Goal: Task Accomplishment & Management: Use online tool/utility

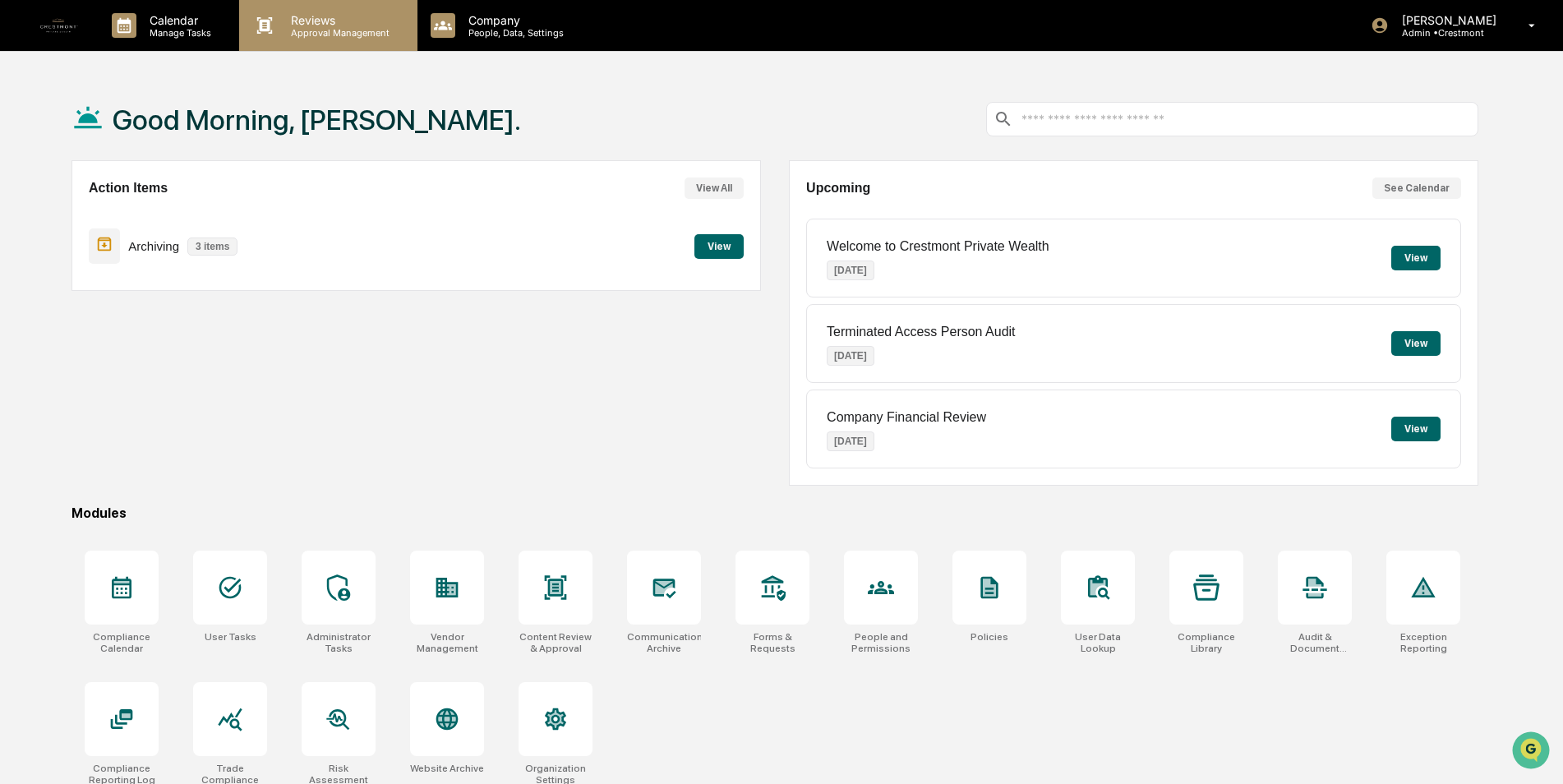
click at [324, 31] on p "Approval Management" at bounding box center [337, 32] width 120 height 11
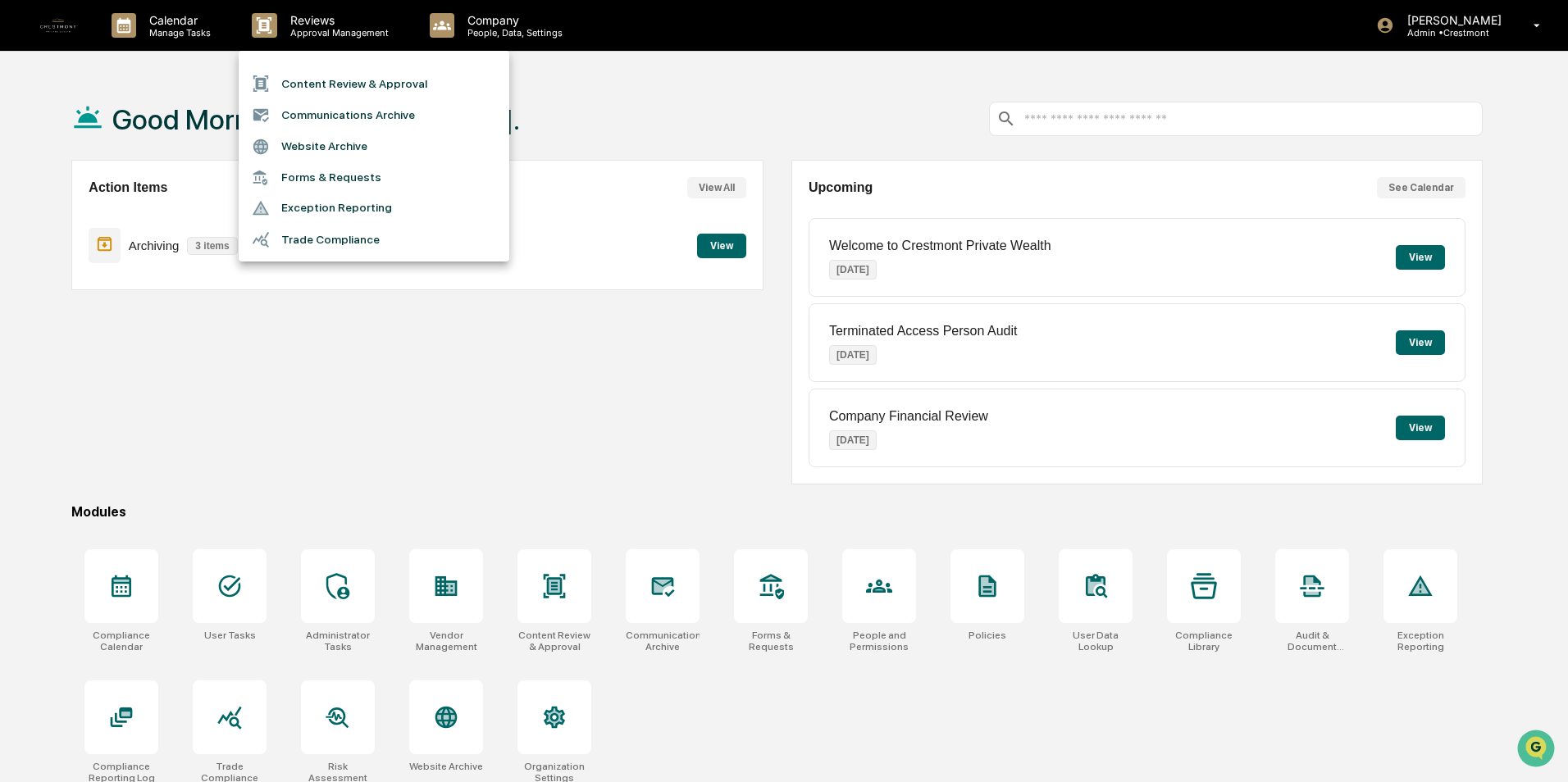
click at [349, 81] on li "Content Review & Approval" at bounding box center [374, 84] width 270 height 31
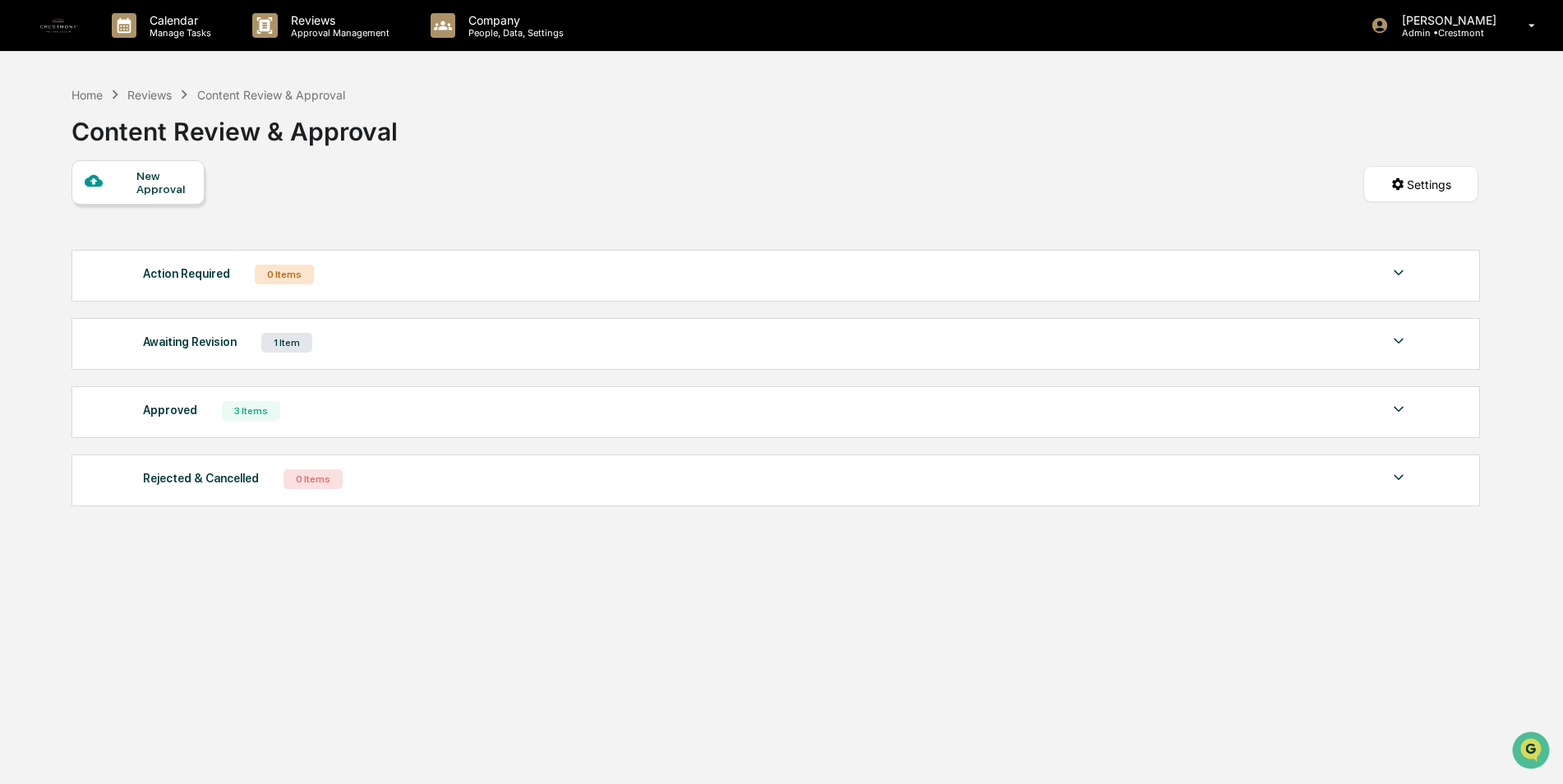
click at [205, 342] on div "Awaiting Revision" at bounding box center [190, 342] width 94 height 21
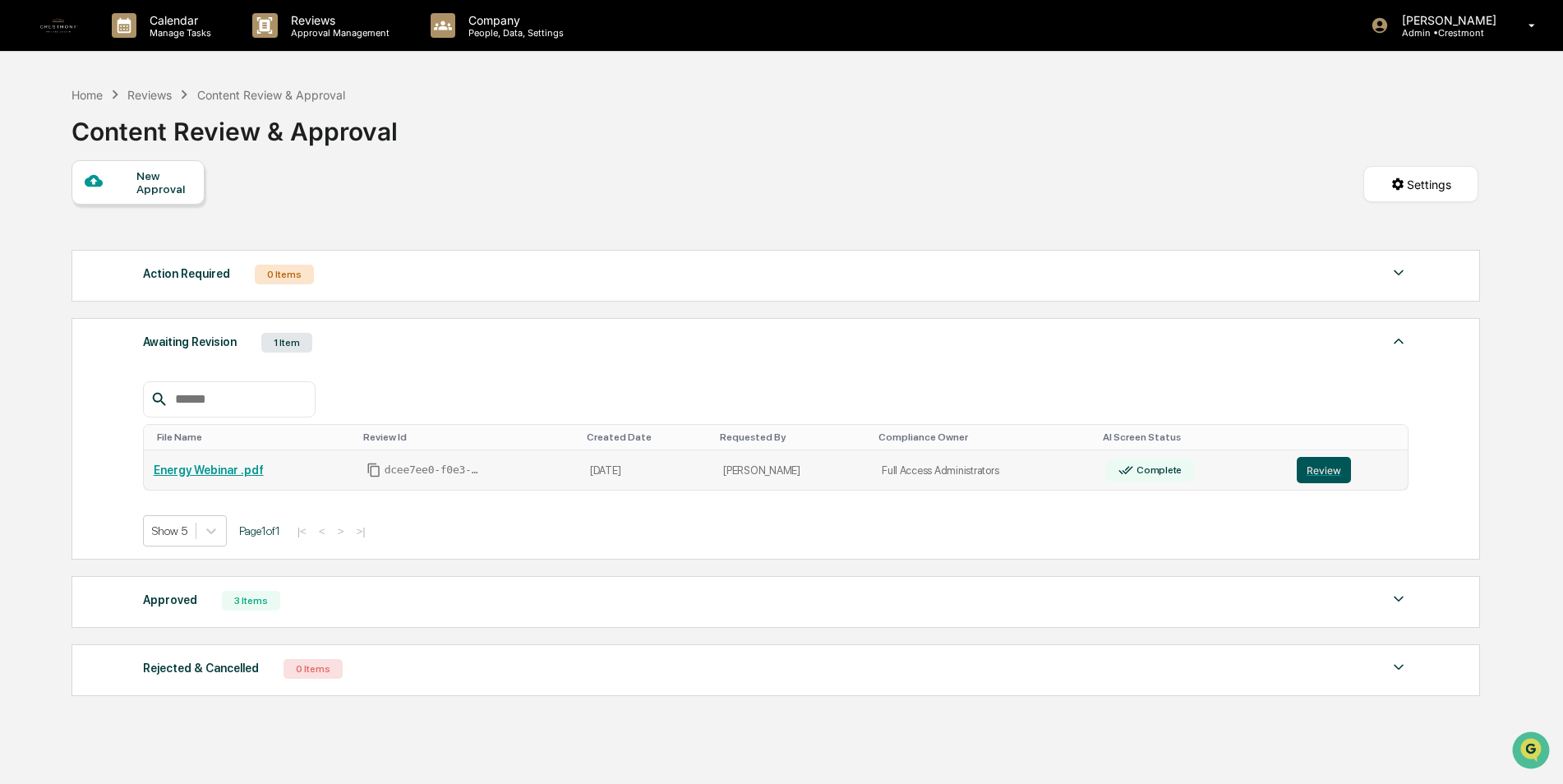
click at [1309, 468] on button "Review" at bounding box center [1324, 470] width 54 height 26
click at [222, 467] on link "Energy Webinar .pdf" at bounding box center [209, 469] width 110 height 13
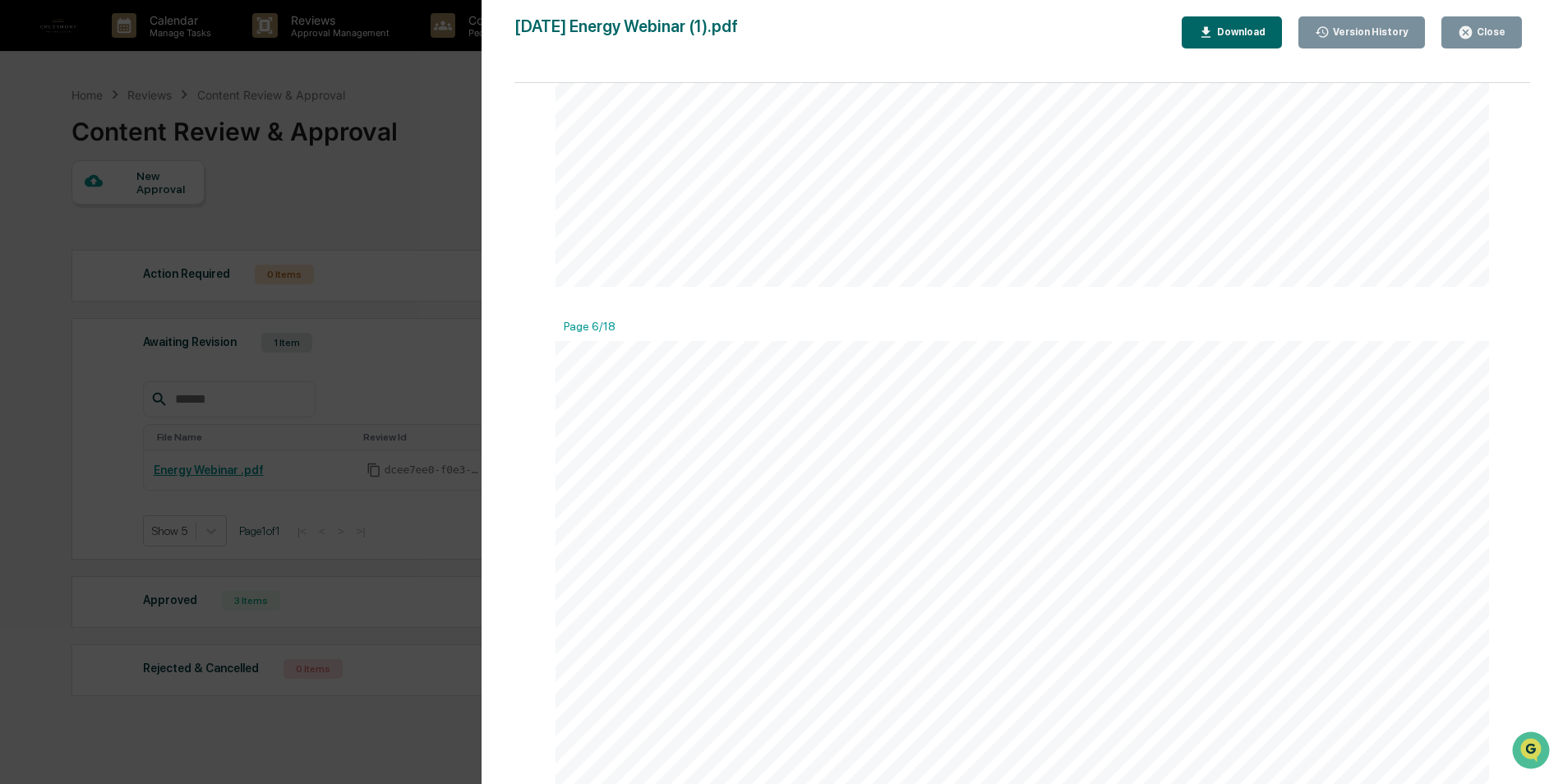
scroll to position [2712, 0]
drag, startPoint x: 361, startPoint y: 191, endPoint x: 1419, endPoint y: 3, distance: 1074.6
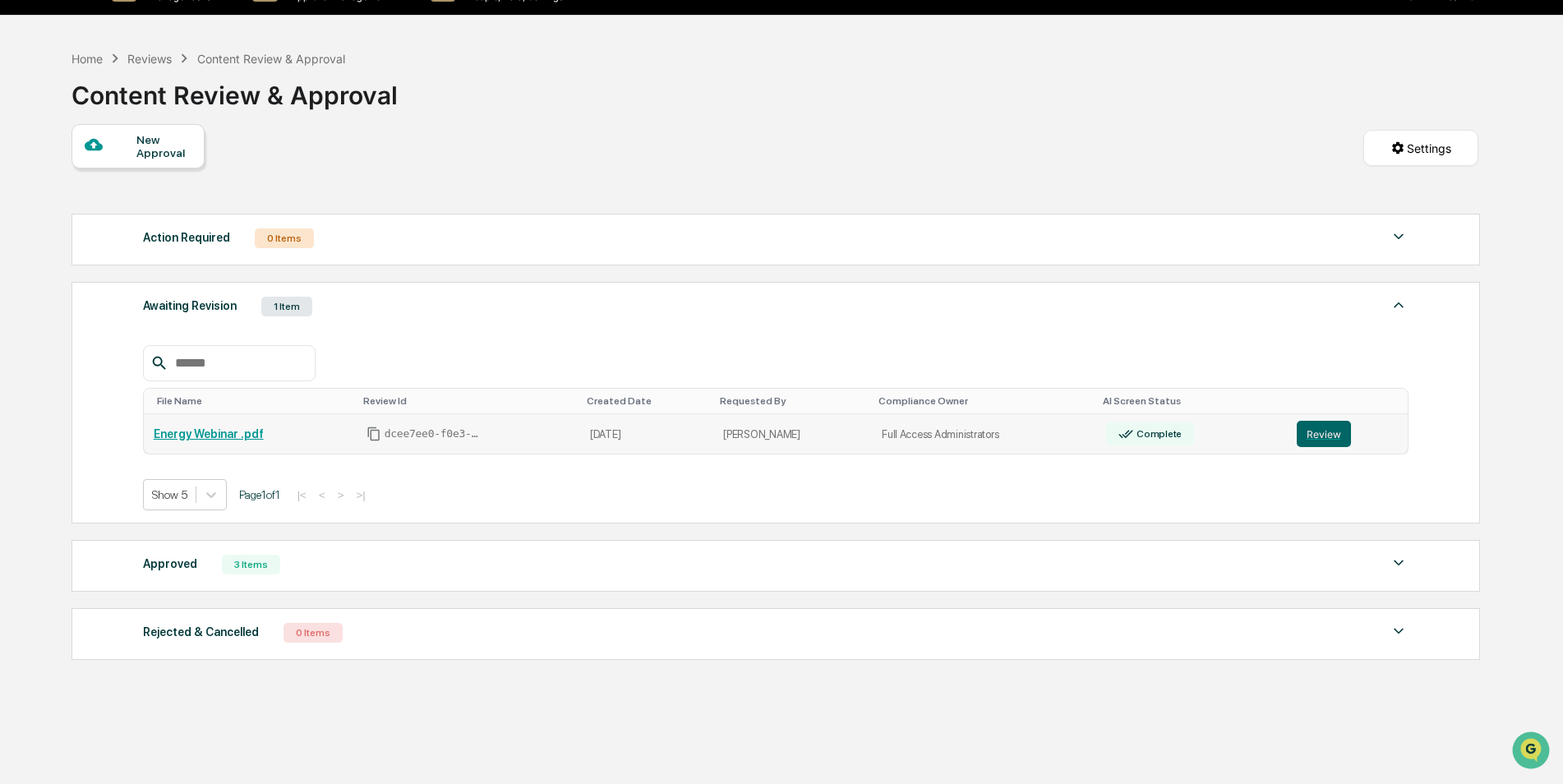
scroll to position [78, 0]
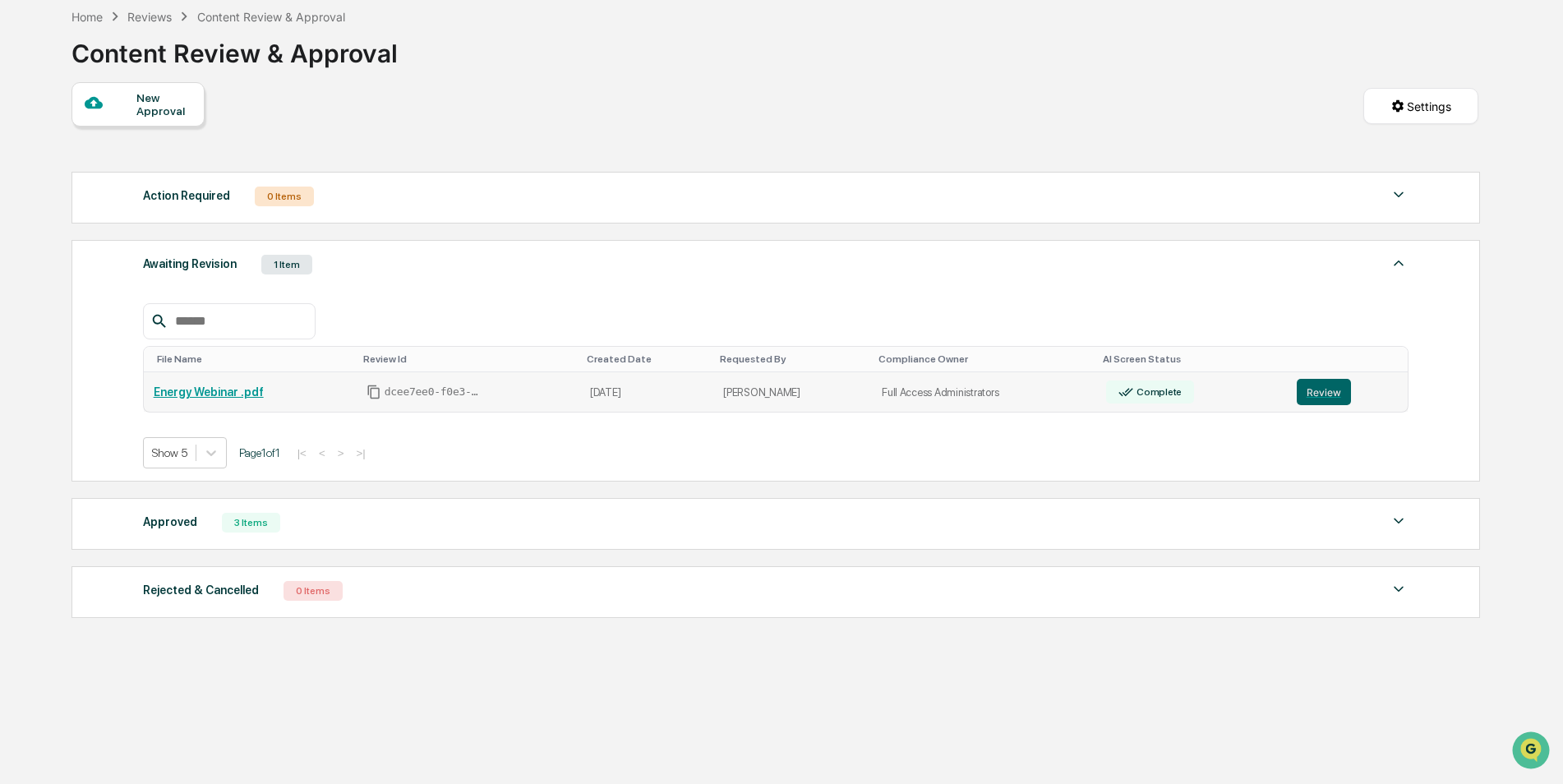
click at [502, 403] on td "dcee7ee0-f0e3-4db3-8118-88672c67d2c8" at bounding box center [469, 392] width 224 height 40
click at [448, 392] on span "dcee7ee0-f0e3-4db3-8118-88672c67d2c8" at bounding box center [434, 392] width 99 height 13
click at [1302, 397] on button "Review" at bounding box center [1324, 392] width 54 height 26
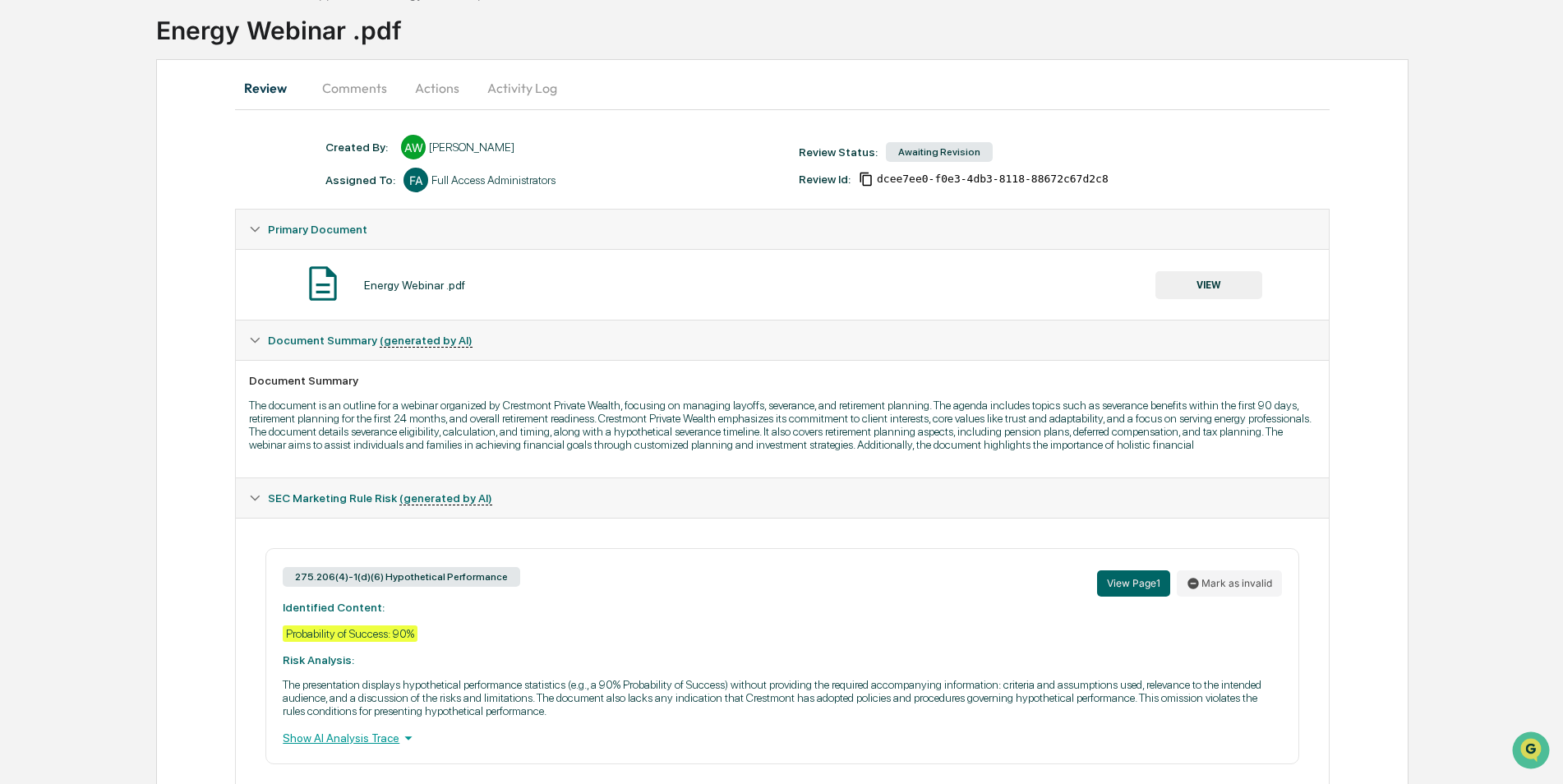
scroll to position [154, 0]
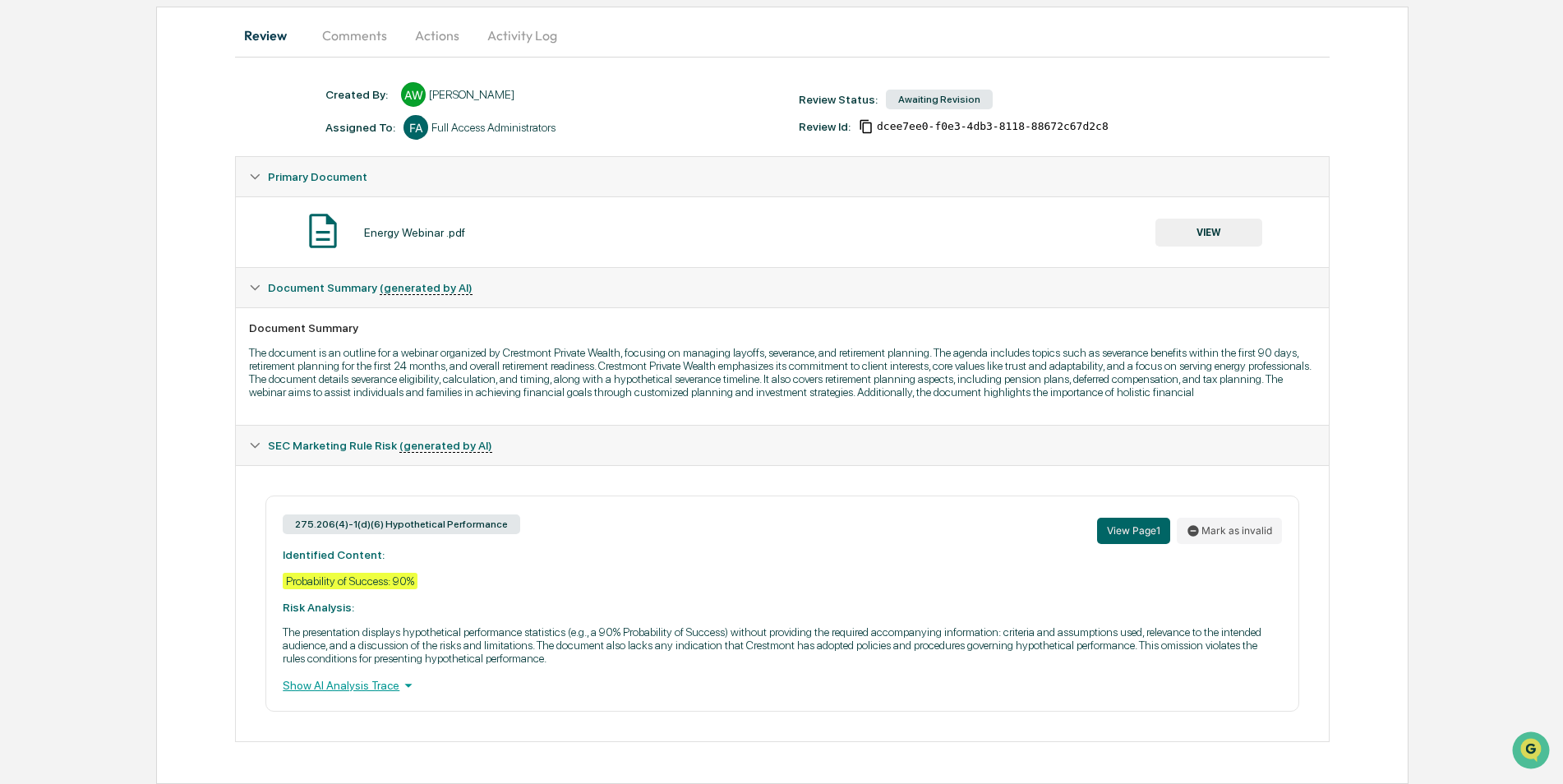
drag, startPoint x: 321, startPoint y: 226, endPoint x: 311, endPoint y: 227, distance: 10.0
click at [319, 227] on img at bounding box center [323, 231] width 41 height 41
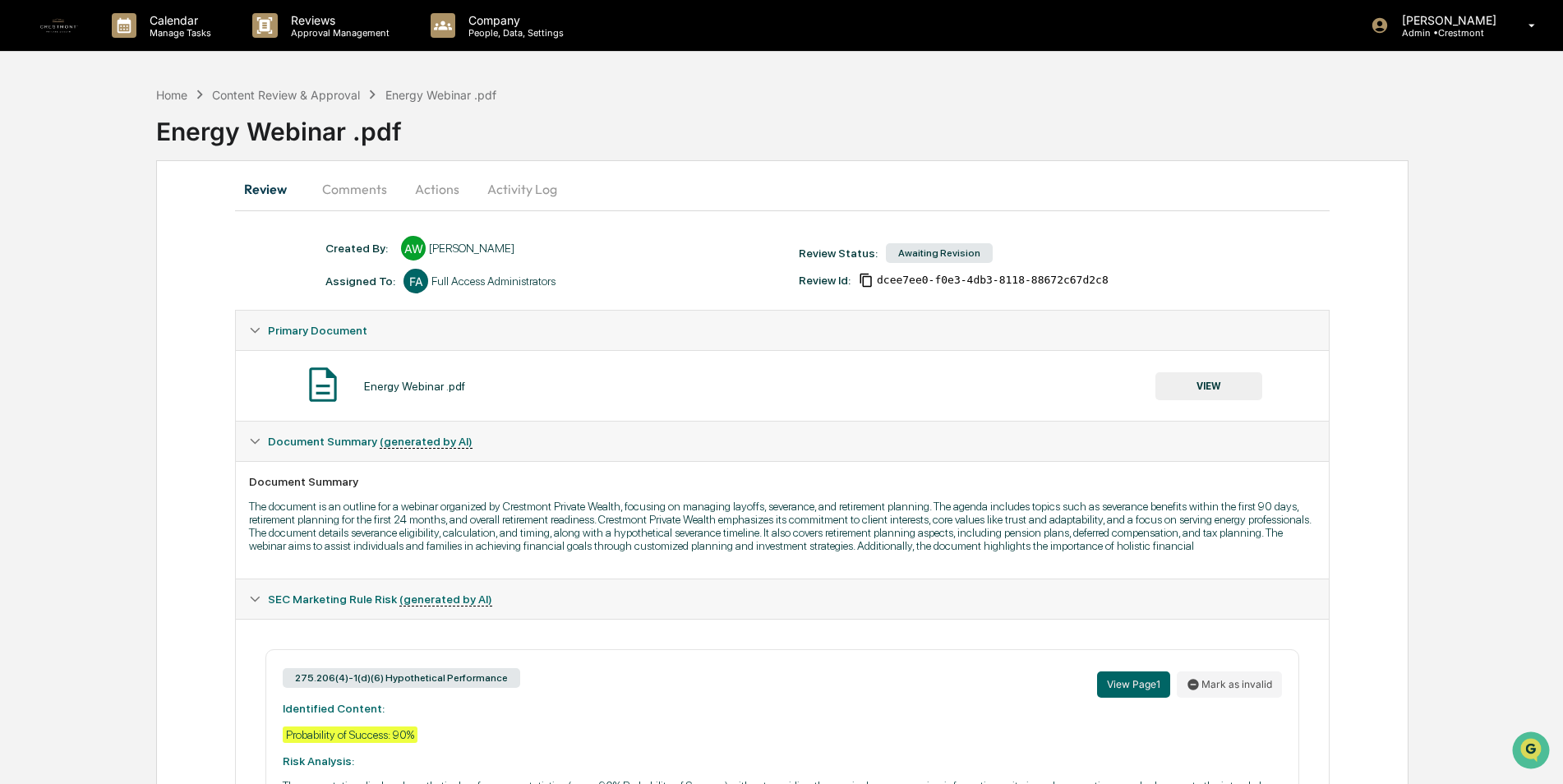
click at [369, 199] on button "Comments" at bounding box center [355, 189] width 91 height 39
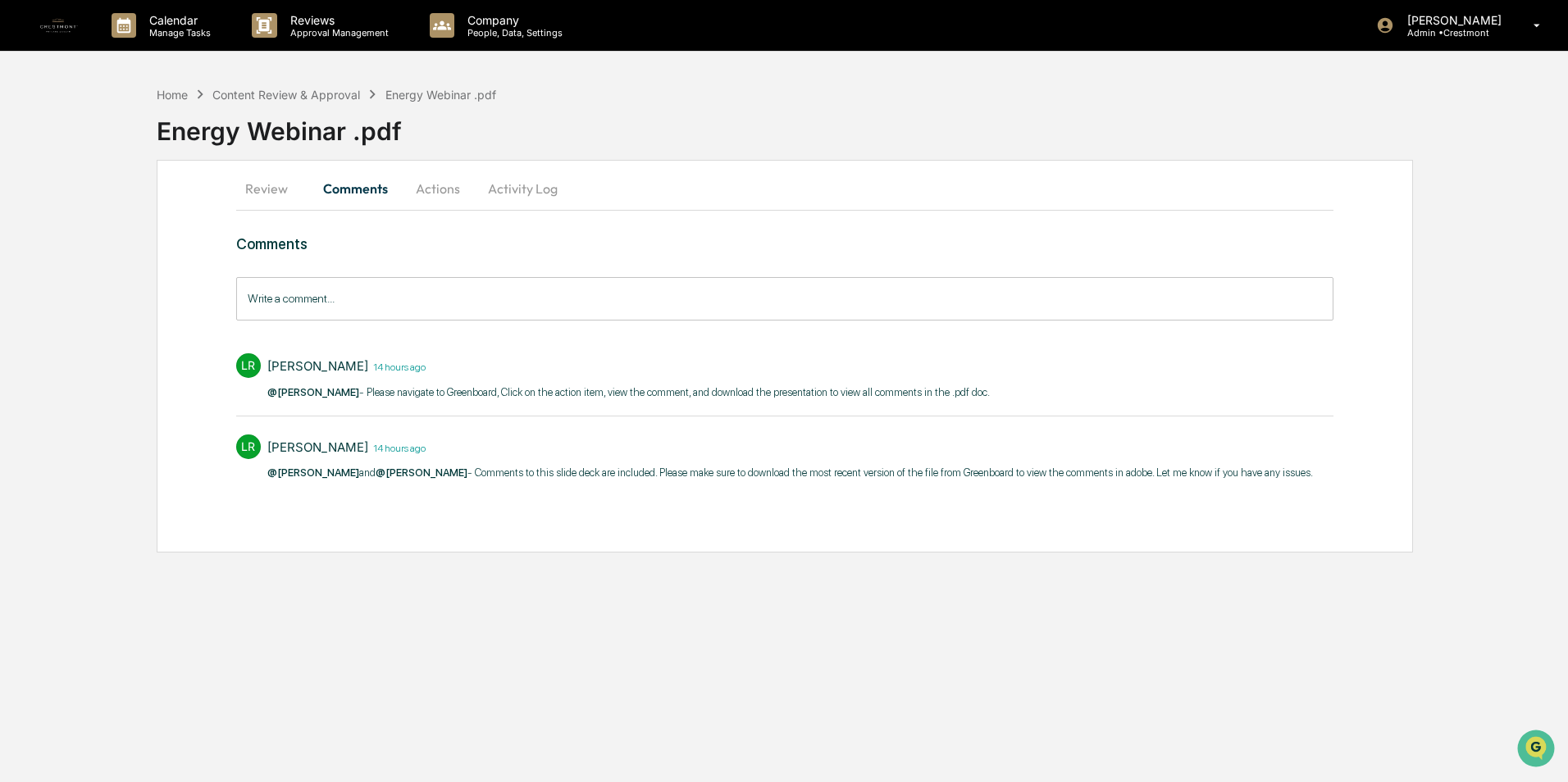
click at [447, 194] on button "Actions" at bounding box center [438, 188] width 74 height 39
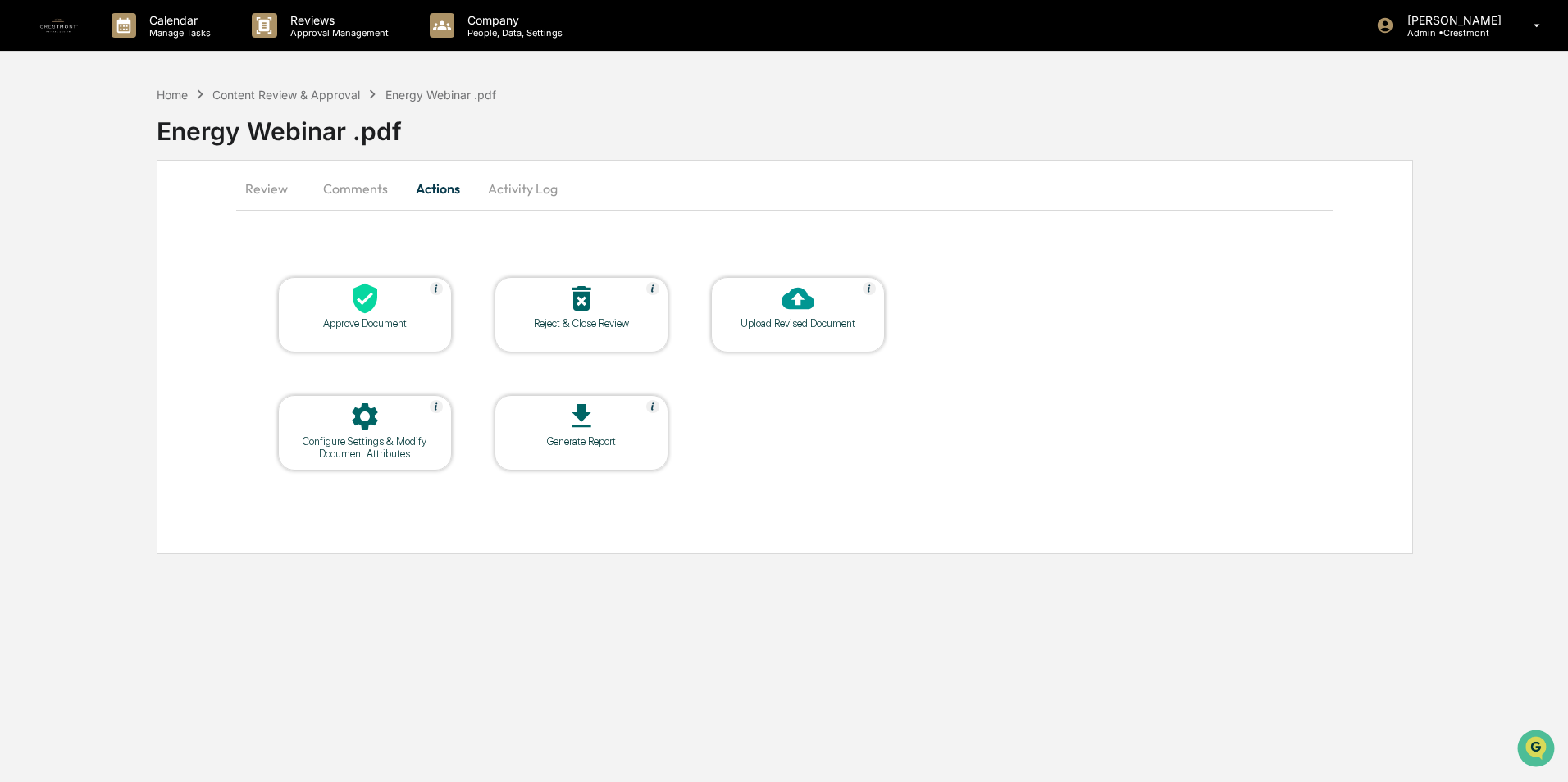
click at [518, 184] on button "Activity Log" at bounding box center [522, 188] width 96 height 39
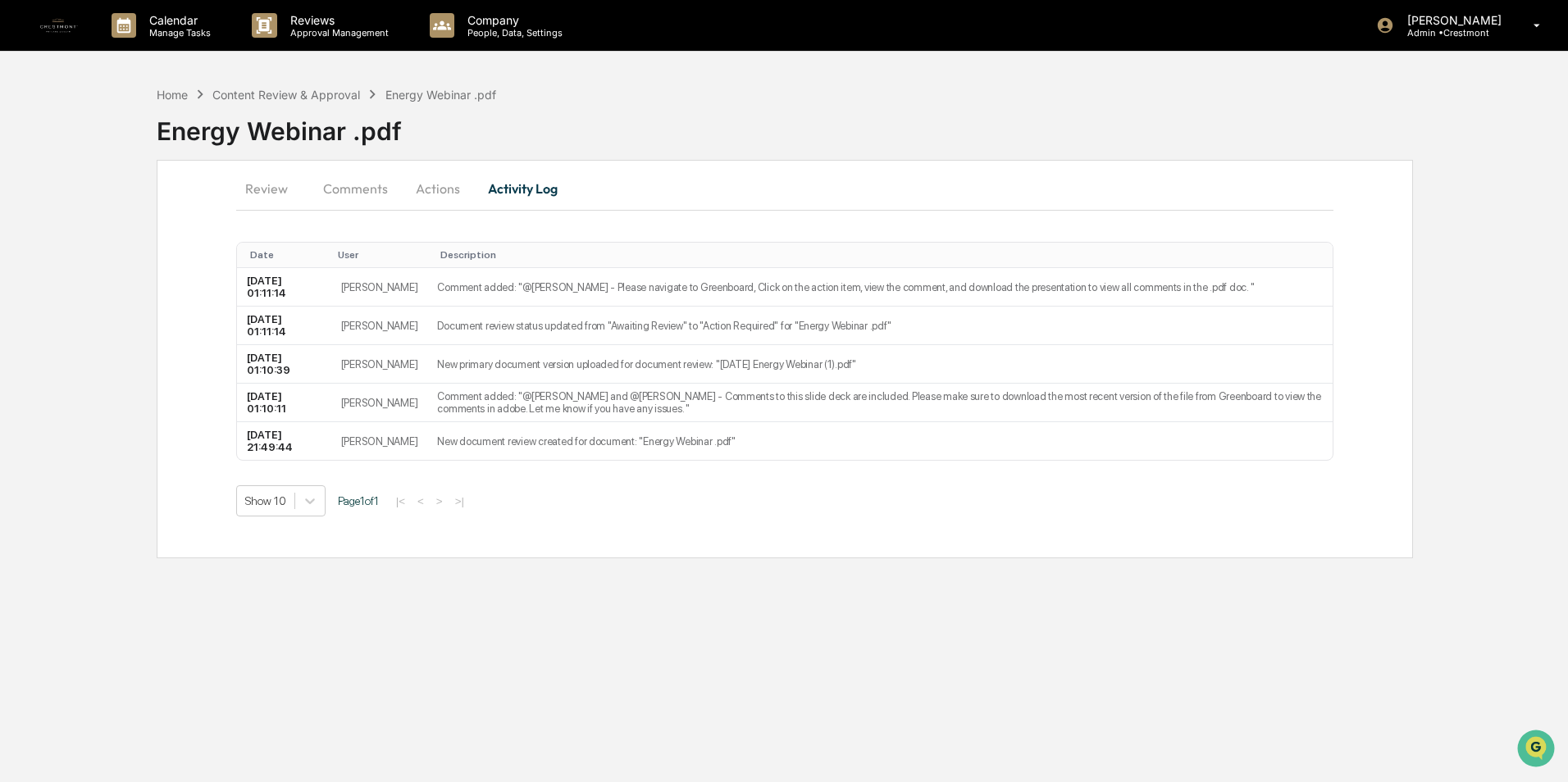
click at [245, 195] on button "Review" at bounding box center [273, 188] width 74 height 39
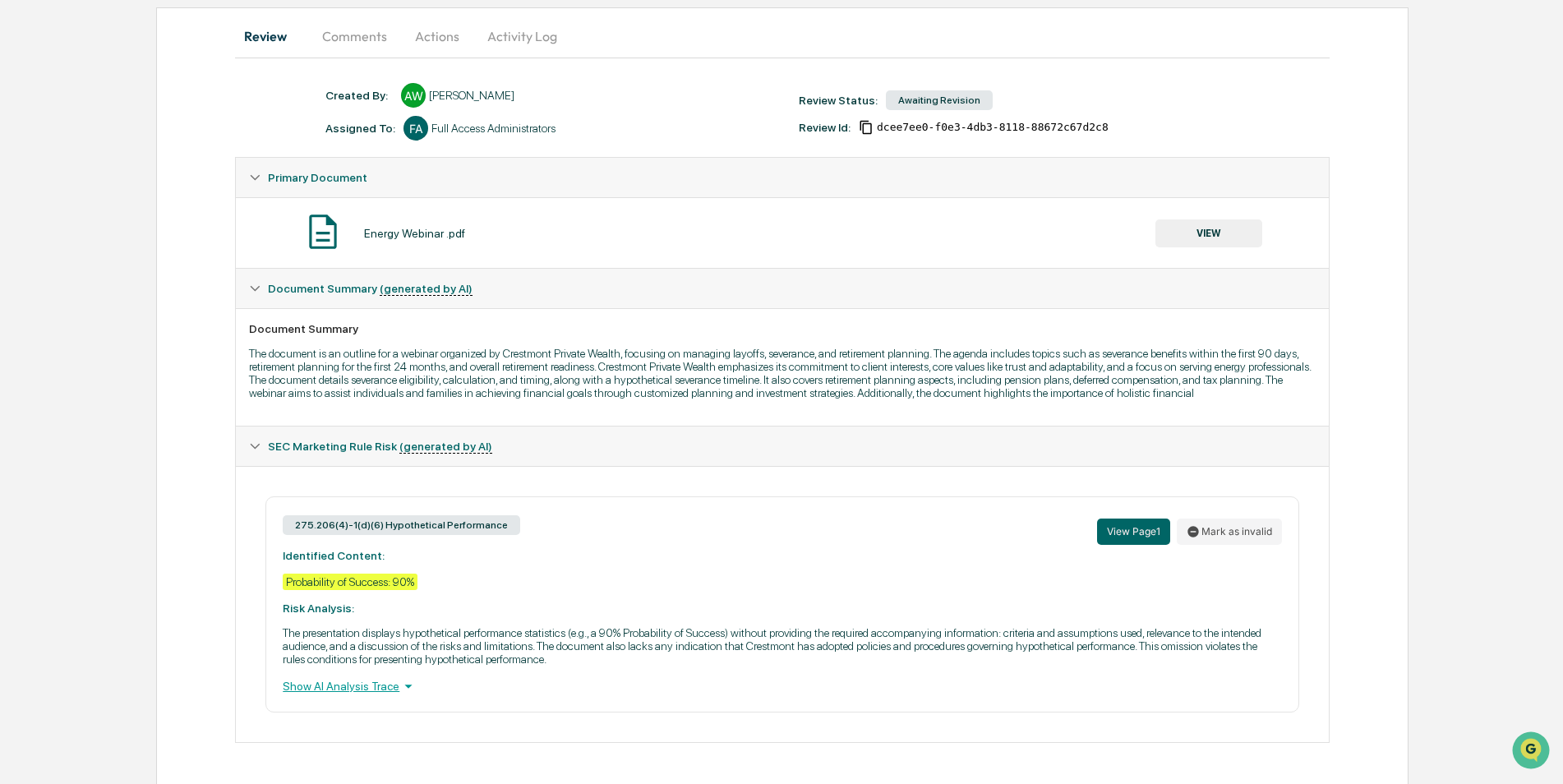
scroll to position [154, 0]
